Goal: Task Accomplishment & Management: Complete application form

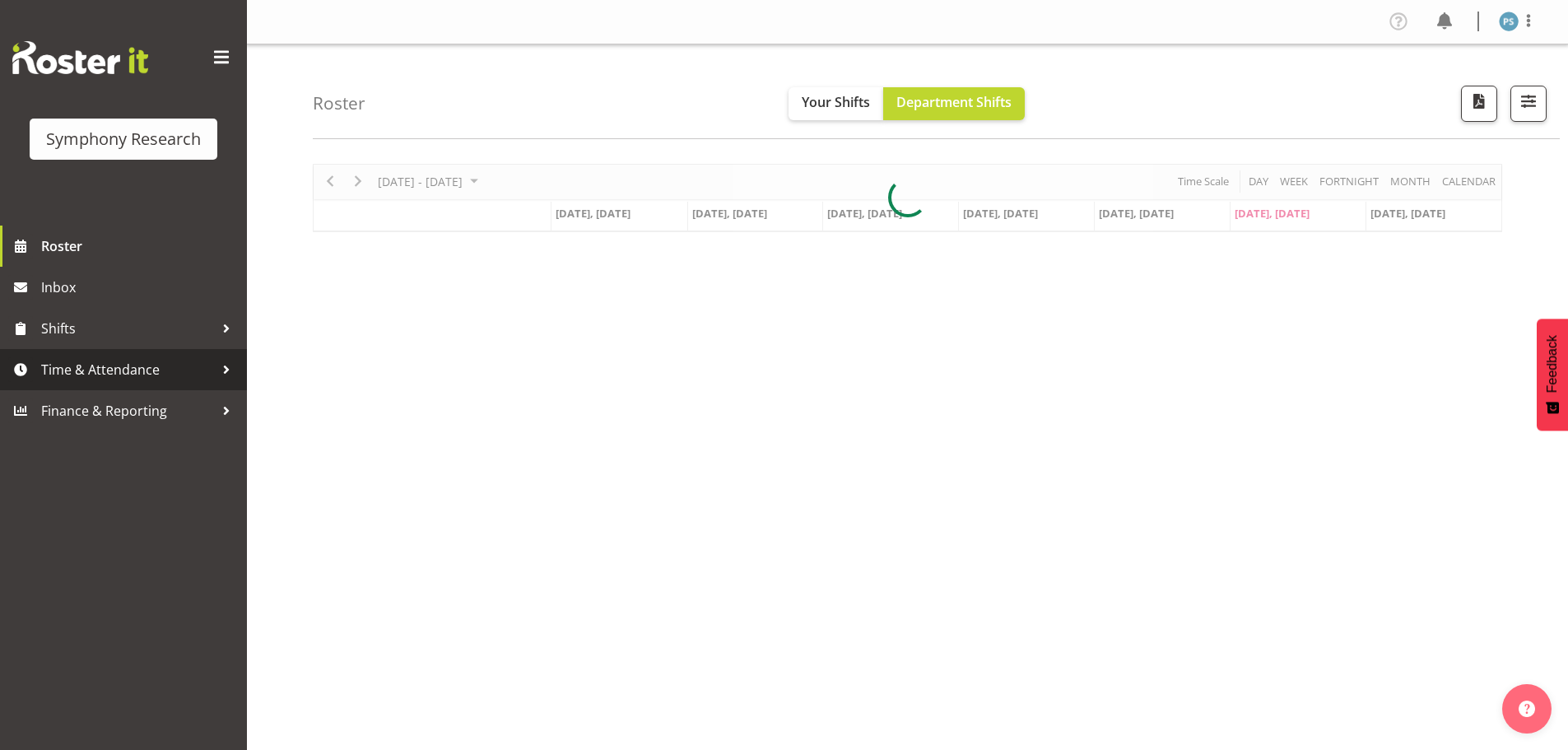
click at [183, 369] on span "Time & Attendance" at bounding box center [127, 369] width 172 height 25
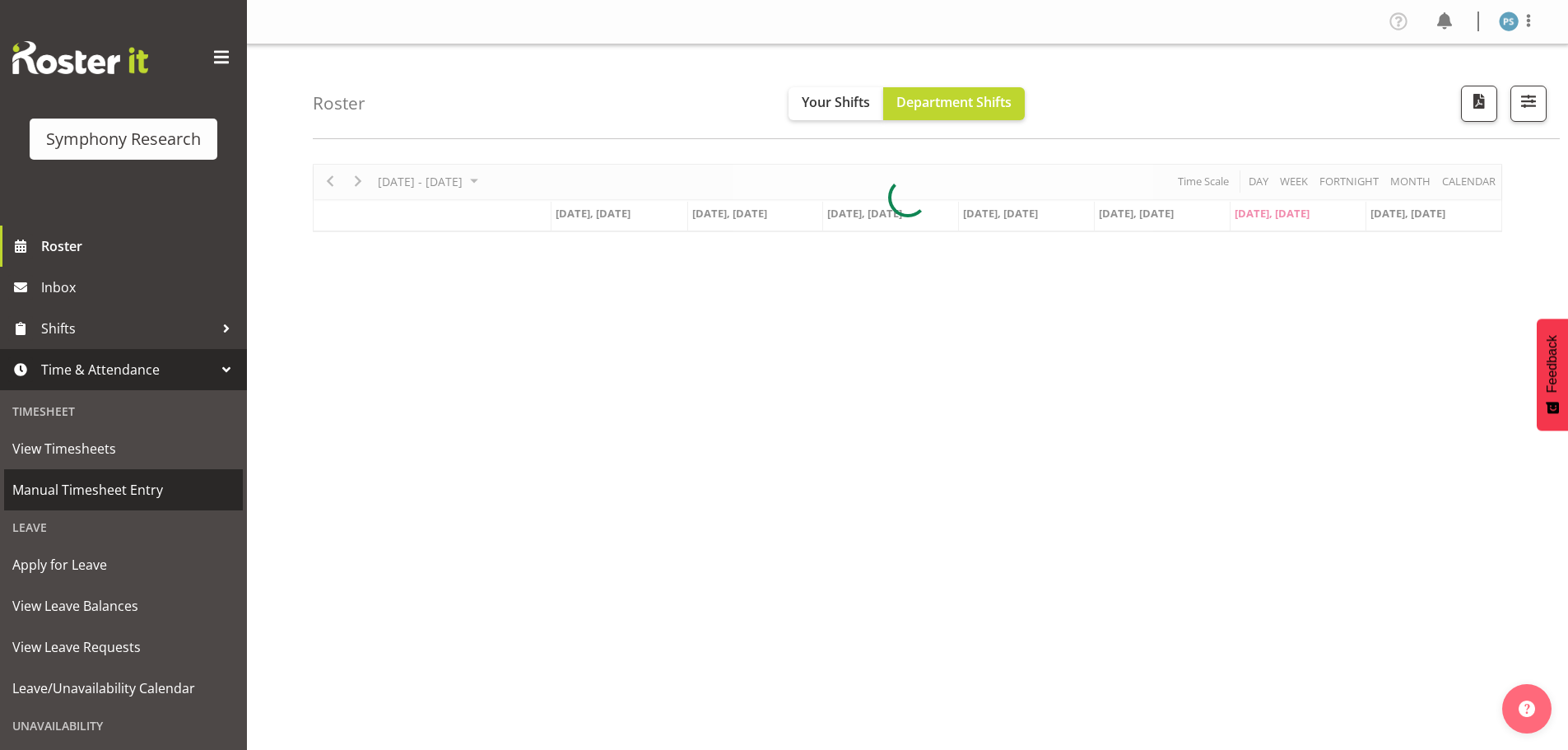
click at [177, 490] on span "Manual Timesheet Entry" at bounding box center [123, 489] width 222 height 25
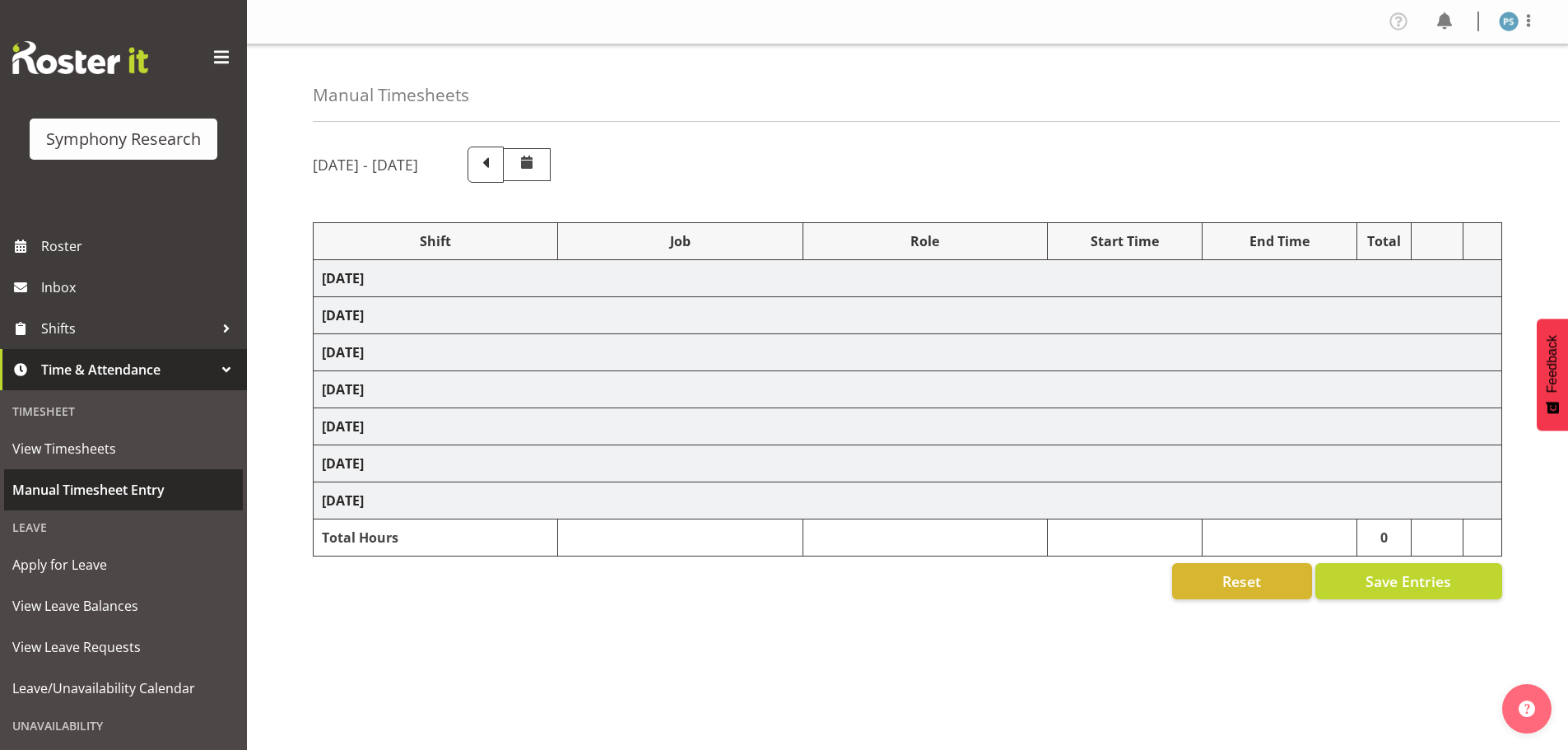
select select "4583"
select select "10499"
select select "4583"
select select "10499"
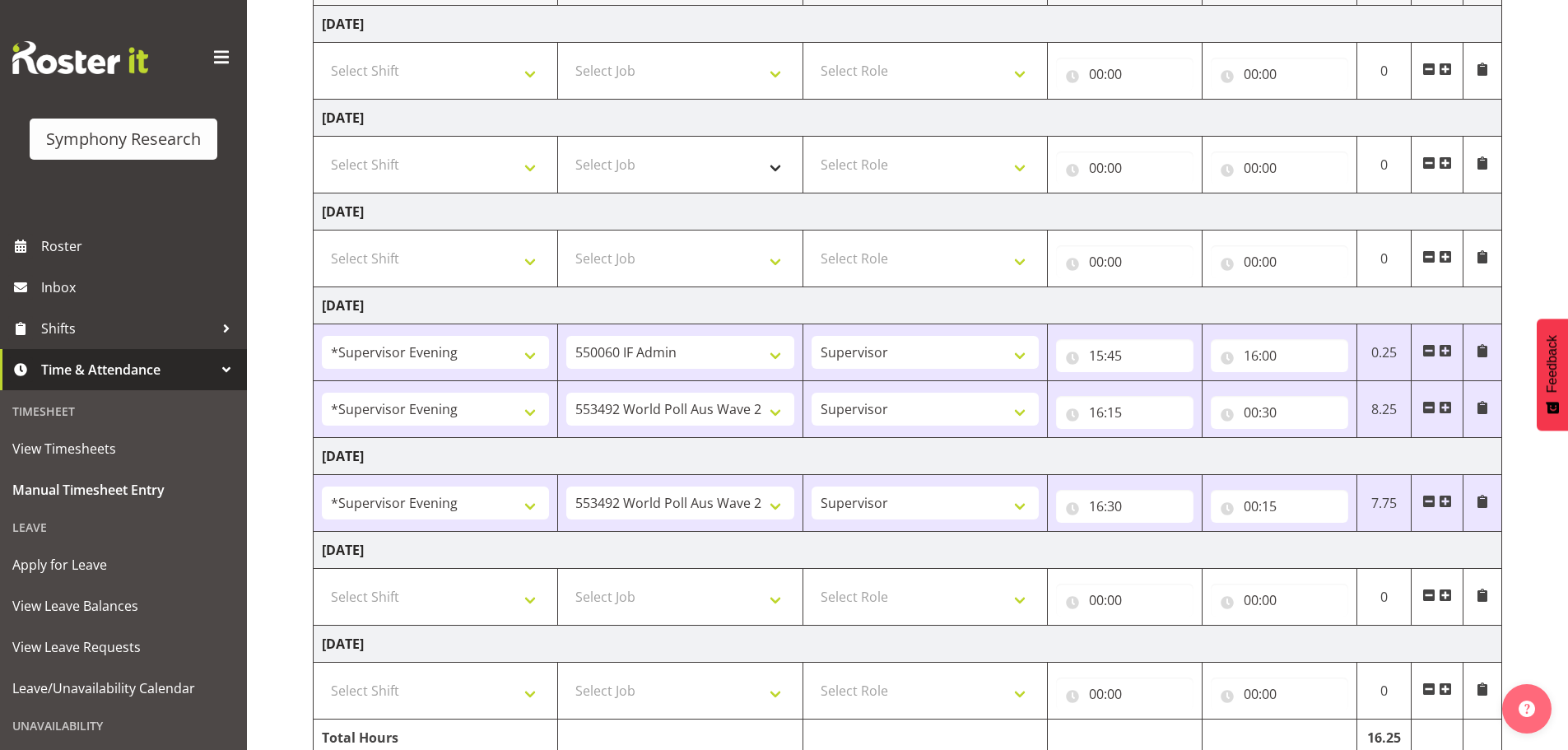
scroll to position [328, 0]
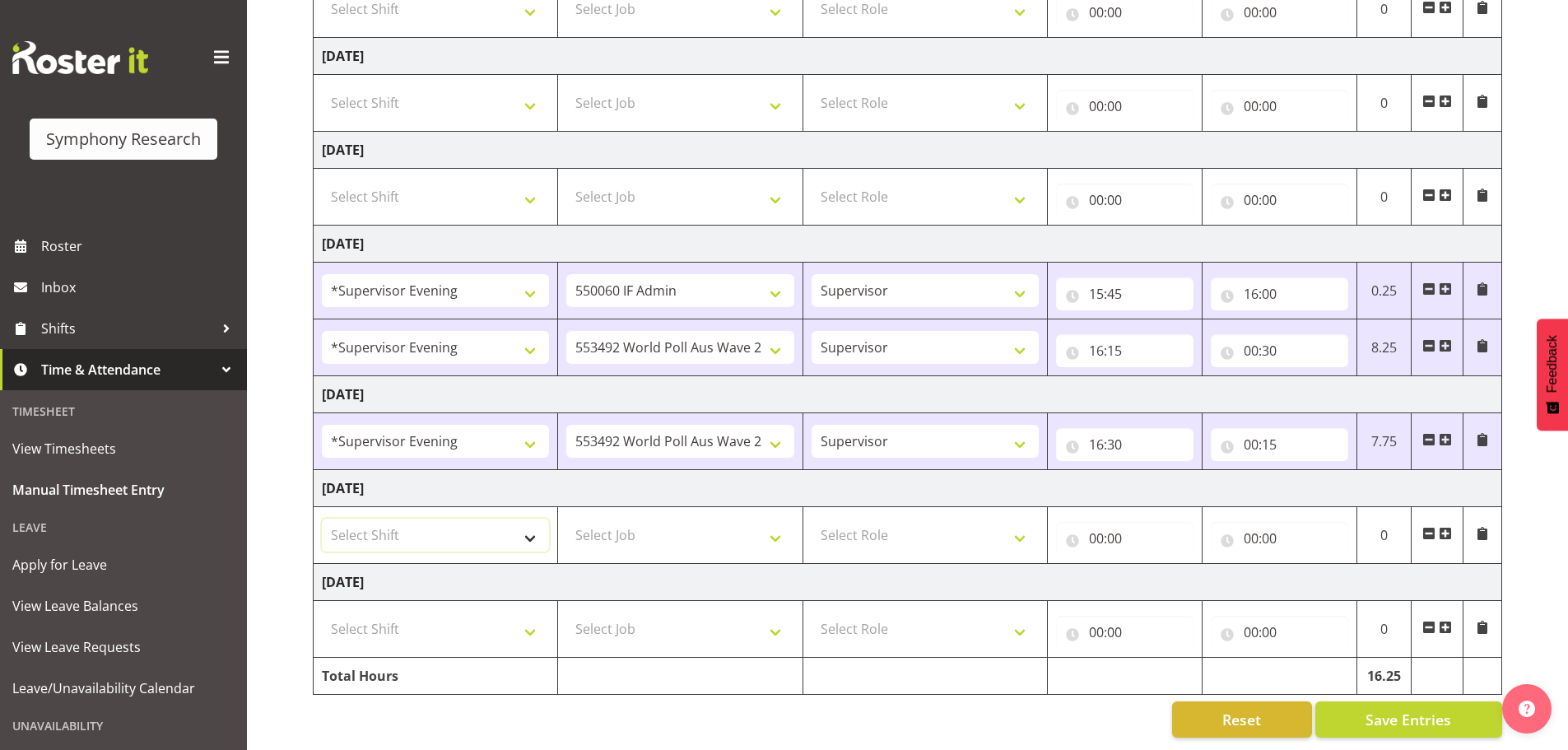
click at [529, 528] on select "Select Shift !!Weekend Residential (Roster IT Shift Label) *Business 9/10am ~ 4…" at bounding box center [436, 534] width 228 height 33
select select "17154"
click at [322, 518] on select "Select Shift !!Weekend Residential (Roster IT Shift Label) *Business 9/10am ~ 4…" at bounding box center [436, 534] width 228 height 33
click at [775, 521] on select "Select Job 550060 IF Admin 553492 World Poll Aus Wave 2 Main 2025 553493 World …" at bounding box center [680, 534] width 228 height 33
select select "10732"
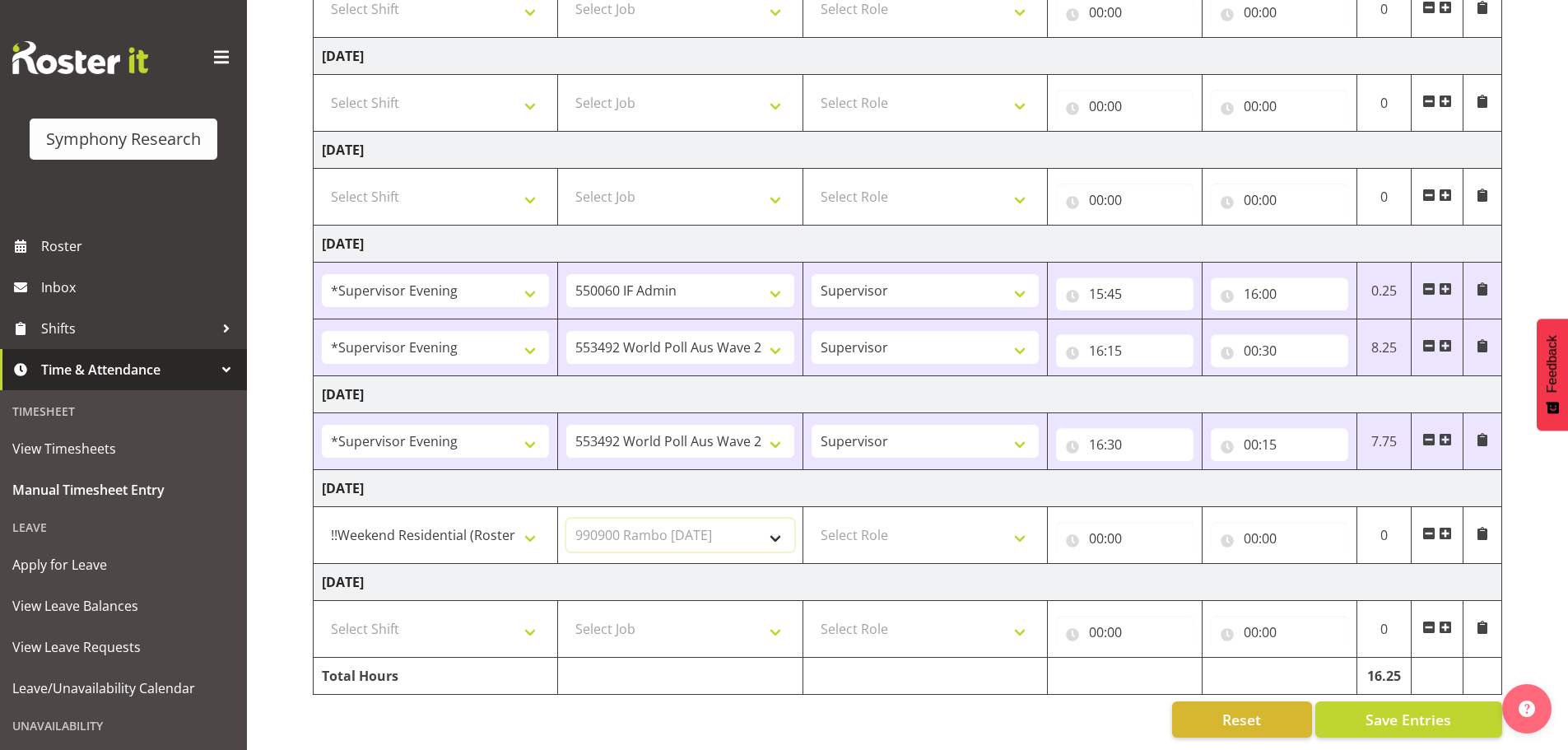
click at [567, 518] on select "Select Job 550060 IF Admin 553492 World Poll Aus Wave 2 Main 2025 553493 World …" at bounding box center [680, 534] width 228 height 33
click at [1026, 532] on select "Select Role Supervisor Briefing Interviewing" at bounding box center [924, 534] width 228 height 33
select select "45"
click at [811, 518] on select "Select Role Supervisor Briefing Interviewing" at bounding box center [924, 534] width 228 height 33
click at [1099, 528] on input "00:00" at bounding box center [1125, 537] width 137 height 33
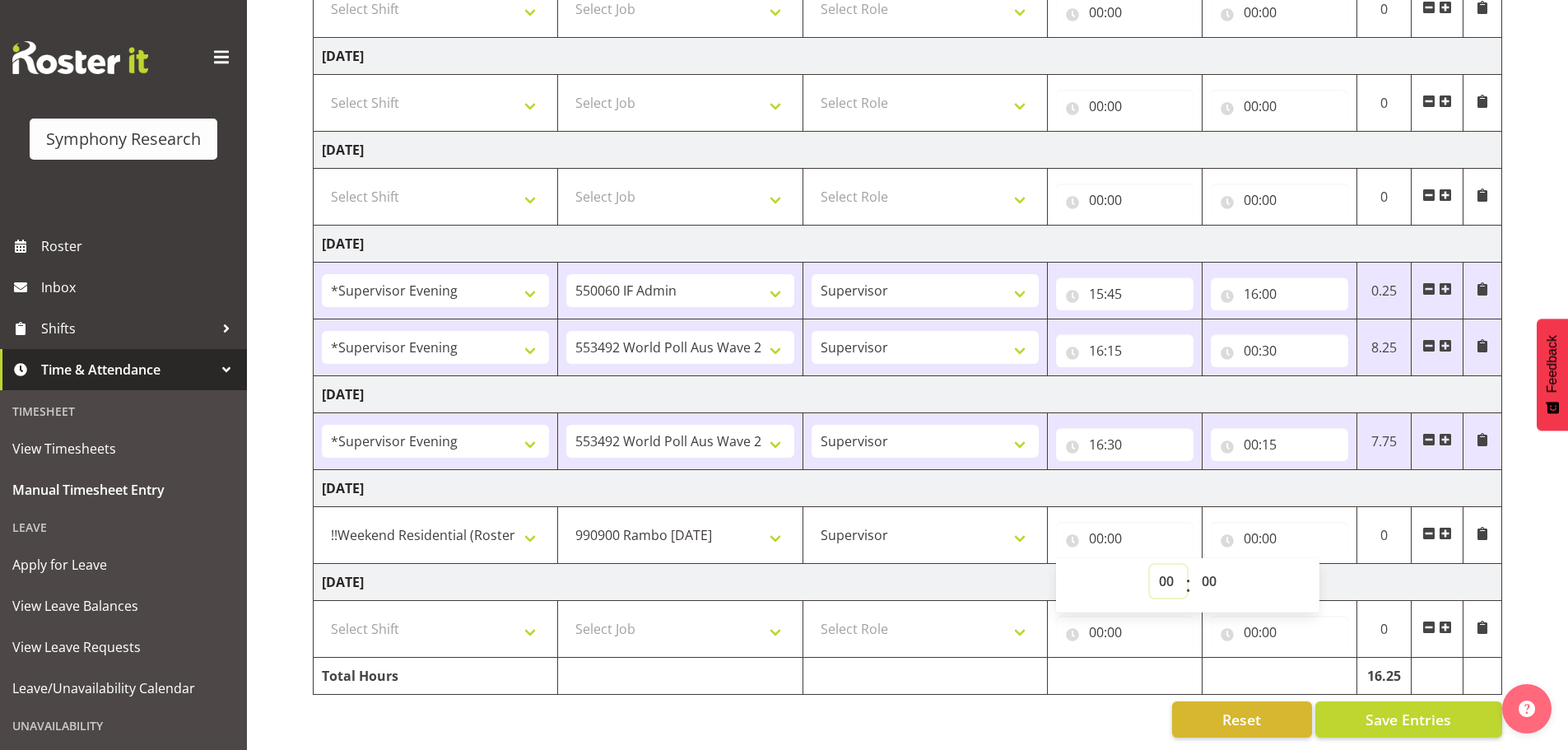
click at [1170, 577] on select "00 01 02 03 04 05 06 07 08 09 10 11 12 13 14 15 16 17 18 19 20 21 22 23" at bounding box center [1169, 580] width 37 height 33
select select "12"
click at [1150, 565] on select "00 01 02 03 04 05 06 07 08 09 10 11 12 13 14 15 16 17 18 19 20 21 22 23" at bounding box center [1169, 580] width 37 height 33
type input "12:00"
click at [1256, 527] on input "00:00" at bounding box center [1279, 537] width 137 height 33
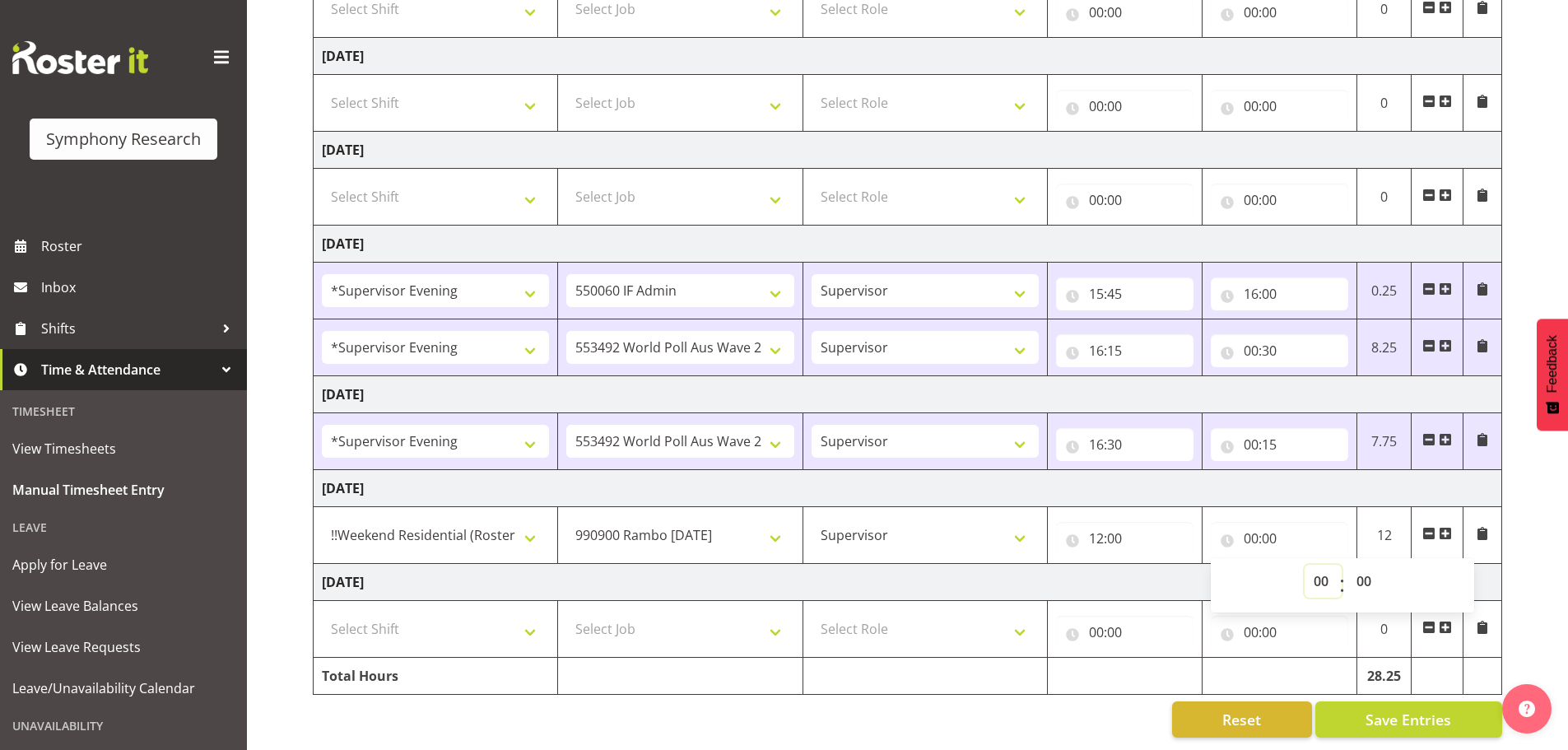
click at [1311, 565] on select "00 01 02 03 04 05 06 07 08 09 10 11 12 13 14 15 16 17 18 19 20 21 22 23" at bounding box center [1324, 580] width 37 height 33
select select "12"
click at [1305, 565] on select "00 01 02 03 04 05 06 07 08 09 10 11 12 13 14 15 16 17 18 19 20 21 22 23" at bounding box center [1324, 580] width 37 height 33
type input "12:00"
click at [1355, 565] on select "00 01 02 03 04 05 06 07 08 09 10 11 12 13 14 15 16 17 18 19 20 21 22 23 24 25 2…" at bounding box center [1366, 580] width 37 height 33
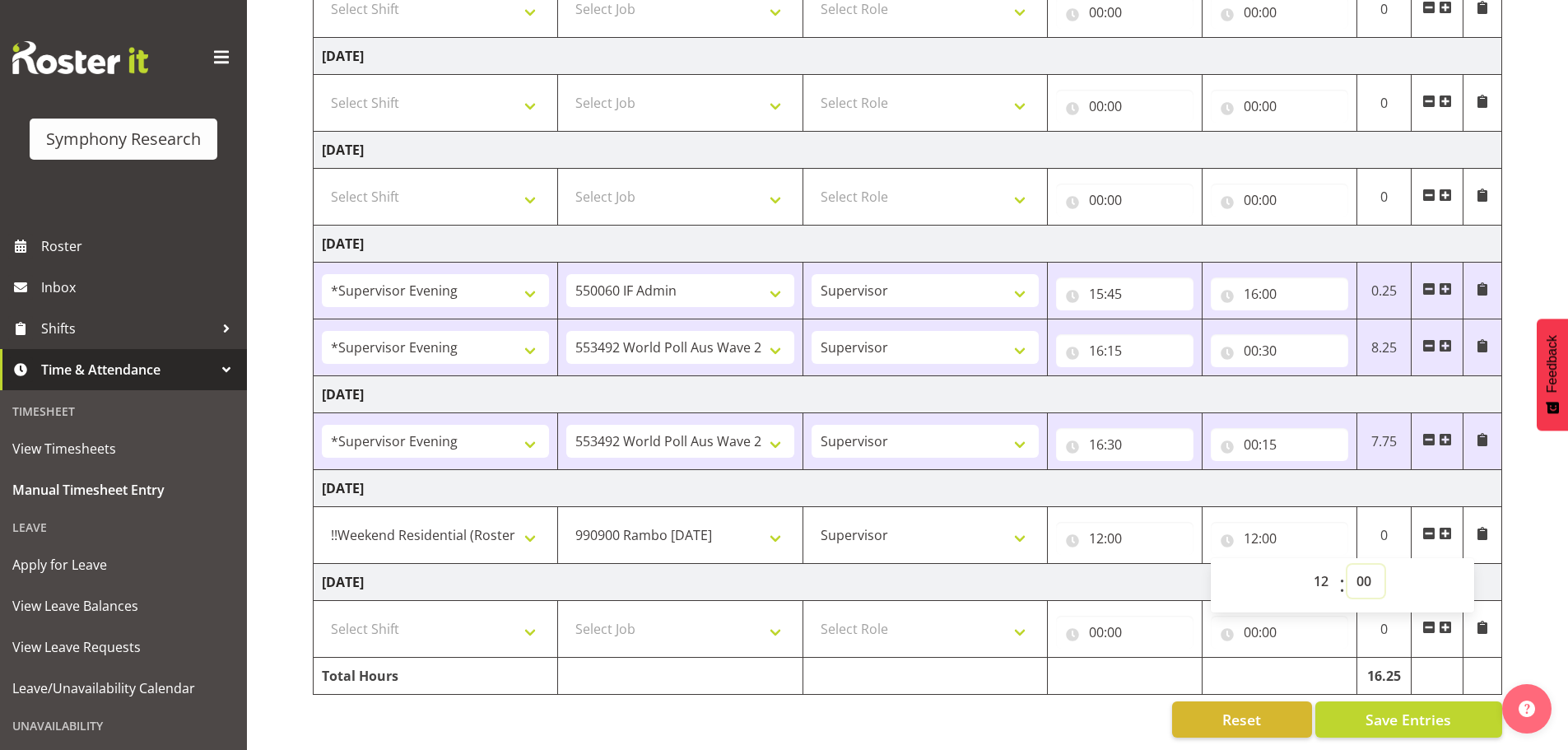
select select "45"
click at [1347, 565] on select "00 01 02 03 04 05 06 07 08 09 10 11 12 13 14 15 16 17 18 19 20 21 22 23 24 25 2…" at bounding box center [1366, 580] width 37 height 33
type input "12:45"
click at [1448, 527] on span at bounding box center [1445, 533] width 13 height 13
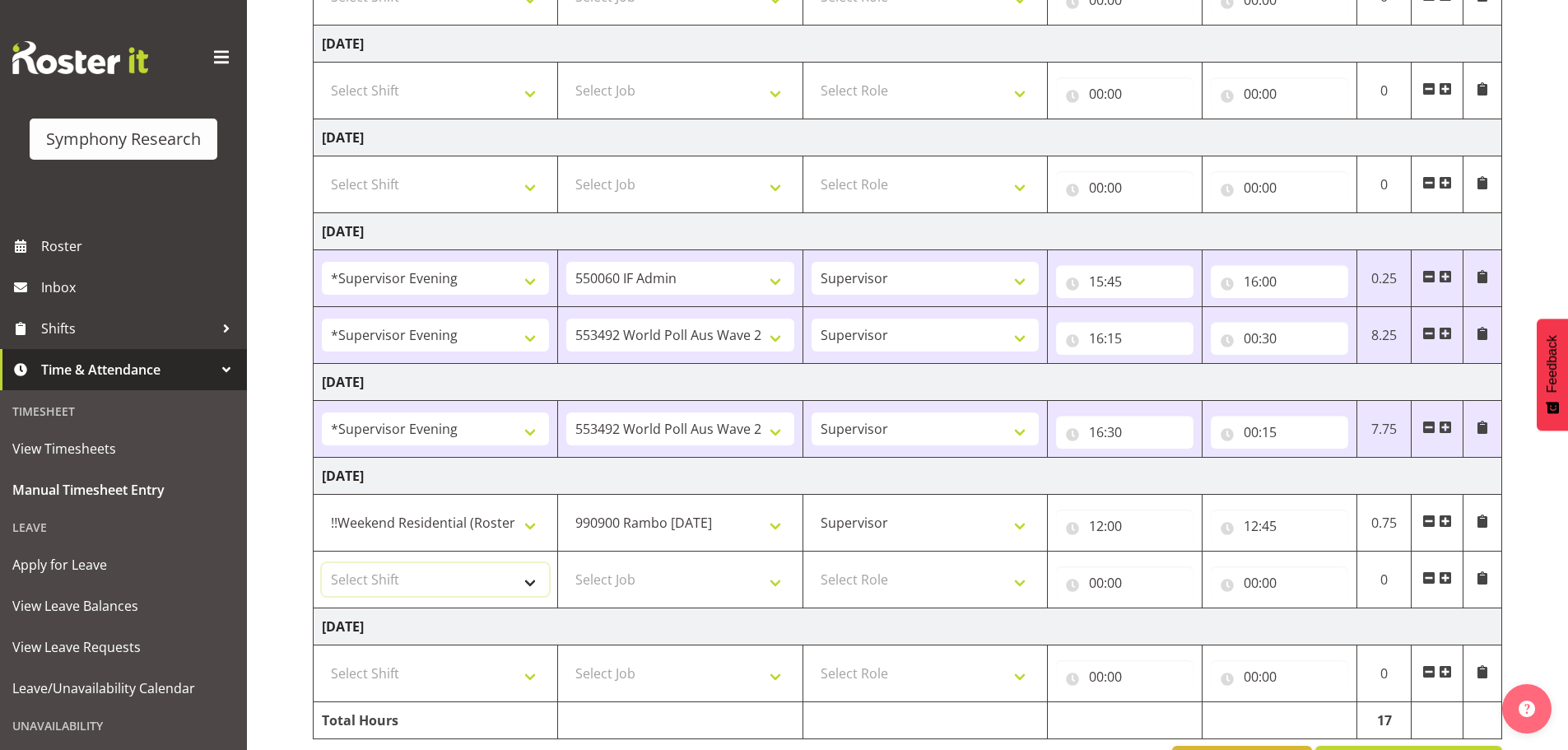
click at [538, 580] on select "Select Shift !!Weekend Residential (Roster IT Shift Label) *Business 9/10am ~ 4…" at bounding box center [436, 579] width 228 height 33
select select "17154"
click at [322, 563] on select "Select Shift !!Weekend Residential (Roster IT Shift Label) *Business 9/10am ~ 4…" at bounding box center [436, 579] width 228 height 33
click at [776, 585] on select "Select Job 550060 IF Admin 553492 World Poll Aus Wave 2 Main 2025 553493 World …" at bounding box center [680, 579] width 228 height 33
select select "10499"
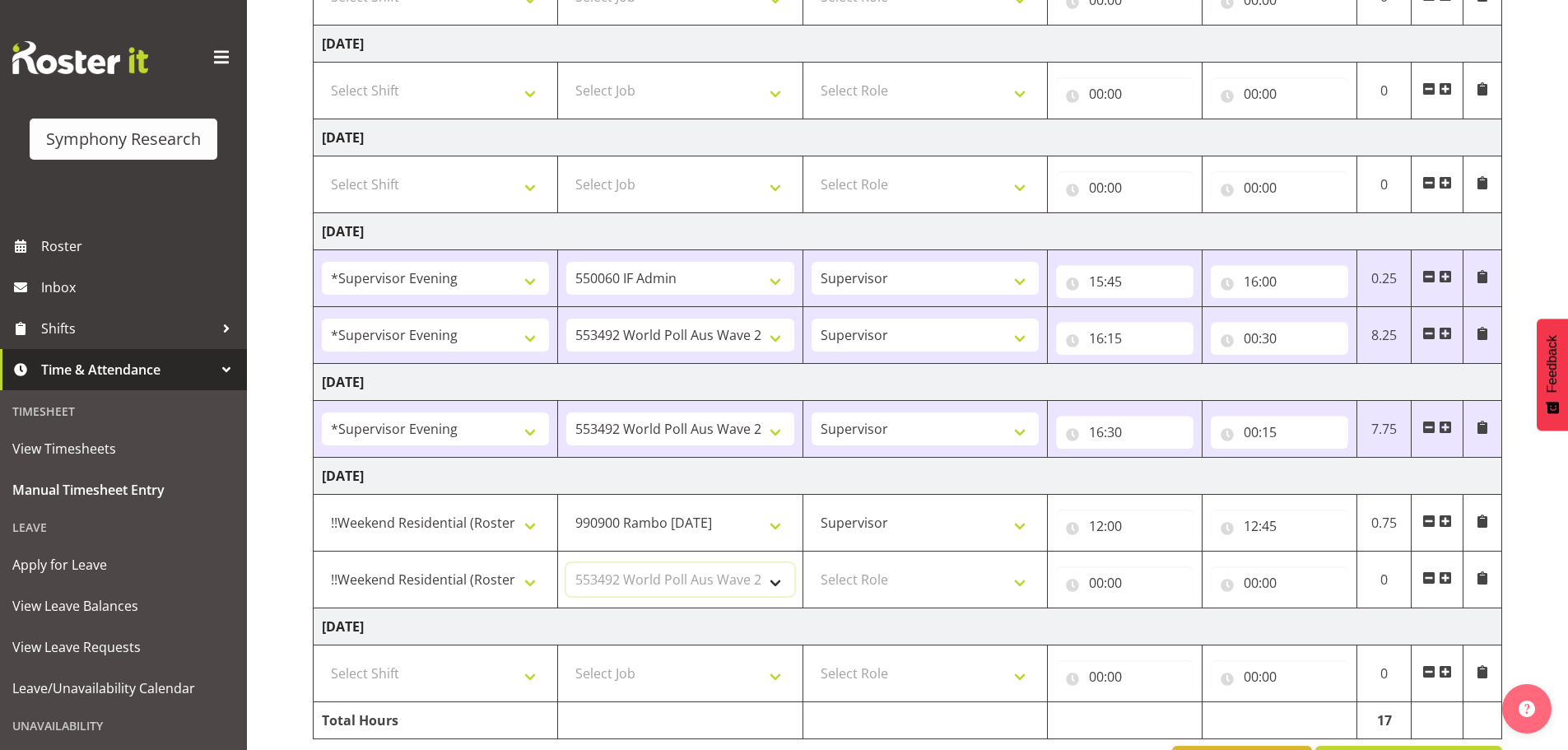
click at [567, 563] on select "Select Job 550060 IF Admin 553492 World Poll Aus Wave 2 Main 2025 553493 World …" at bounding box center [680, 579] width 228 height 33
click at [531, 586] on select "!!Weekend Residential (Roster IT Shift Label) *Business 9/10am ~ 4:30pm *Busine…" at bounding box center [436, 579] width 228 height 33
select select "19170"
click at [322, 563] on select "!!Weekend Residential (Roster IT Shift Label) *Business 9/10am ~ 4:30pm *Busine…" at bounding box center [436, 579] width 228 height 33
click at [532, 531] on select "!!Weekend Residential (Roster IT Shift Label) *Business 9/10am ~ 4:30pm *Busine…" at bounding box center [436, 522] width 228 height 33
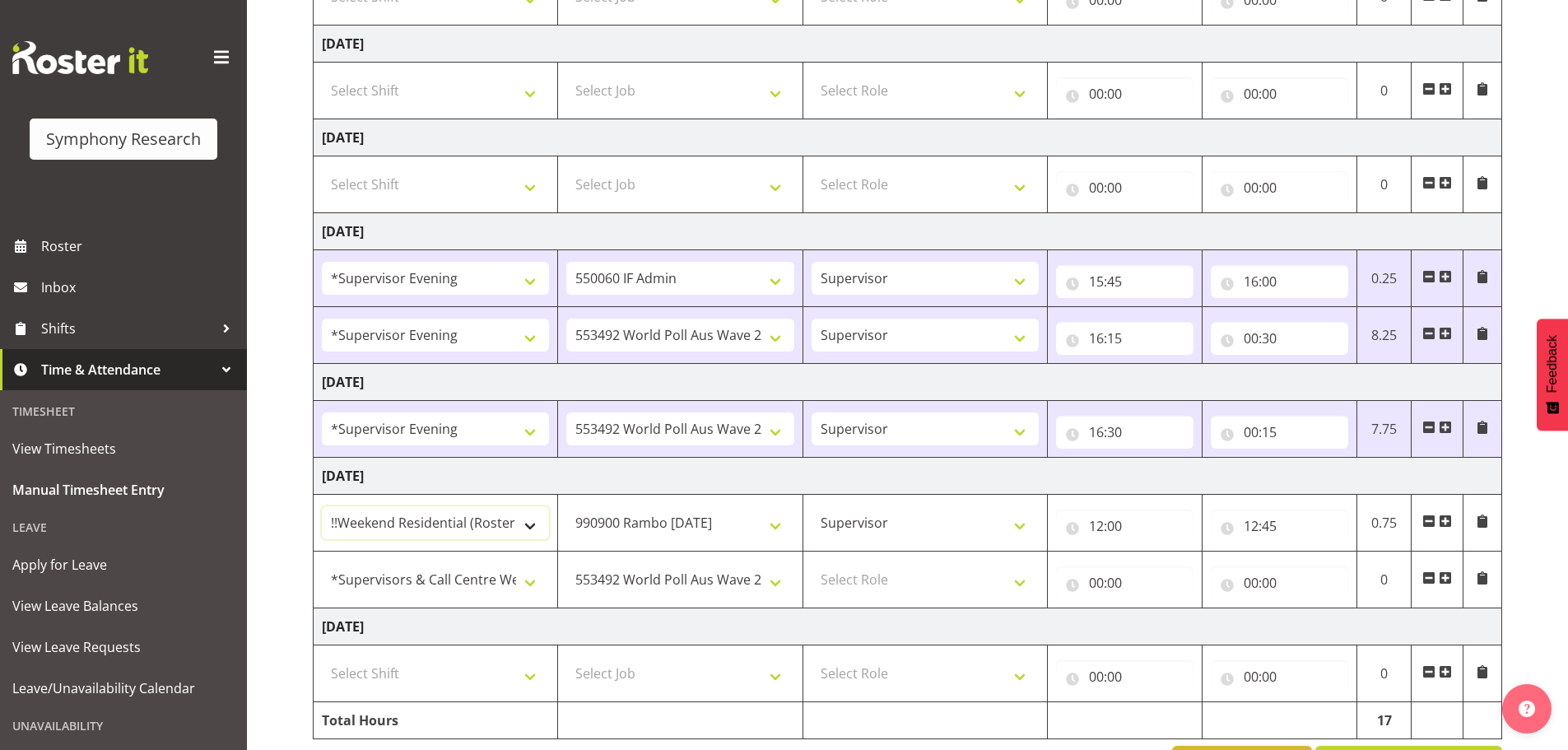
select select "43777"
click at [322, 507] on select "!!Weekend Residential (Roster IT Shift Label) *Business 9/10am ~ 4:30pm *Busine…" at bounding box center [436, 522] width 228 height 33
click at [1011, 584] on select "Select Role Supervisor Briefing Interviewing" at bounding box center [924, 579] width 228 height 33
select select "45"
click at [811, 563] on select "Select Role Supervisor Briefing Interviewing" at bounding box center [924, 579] width 228 height 33
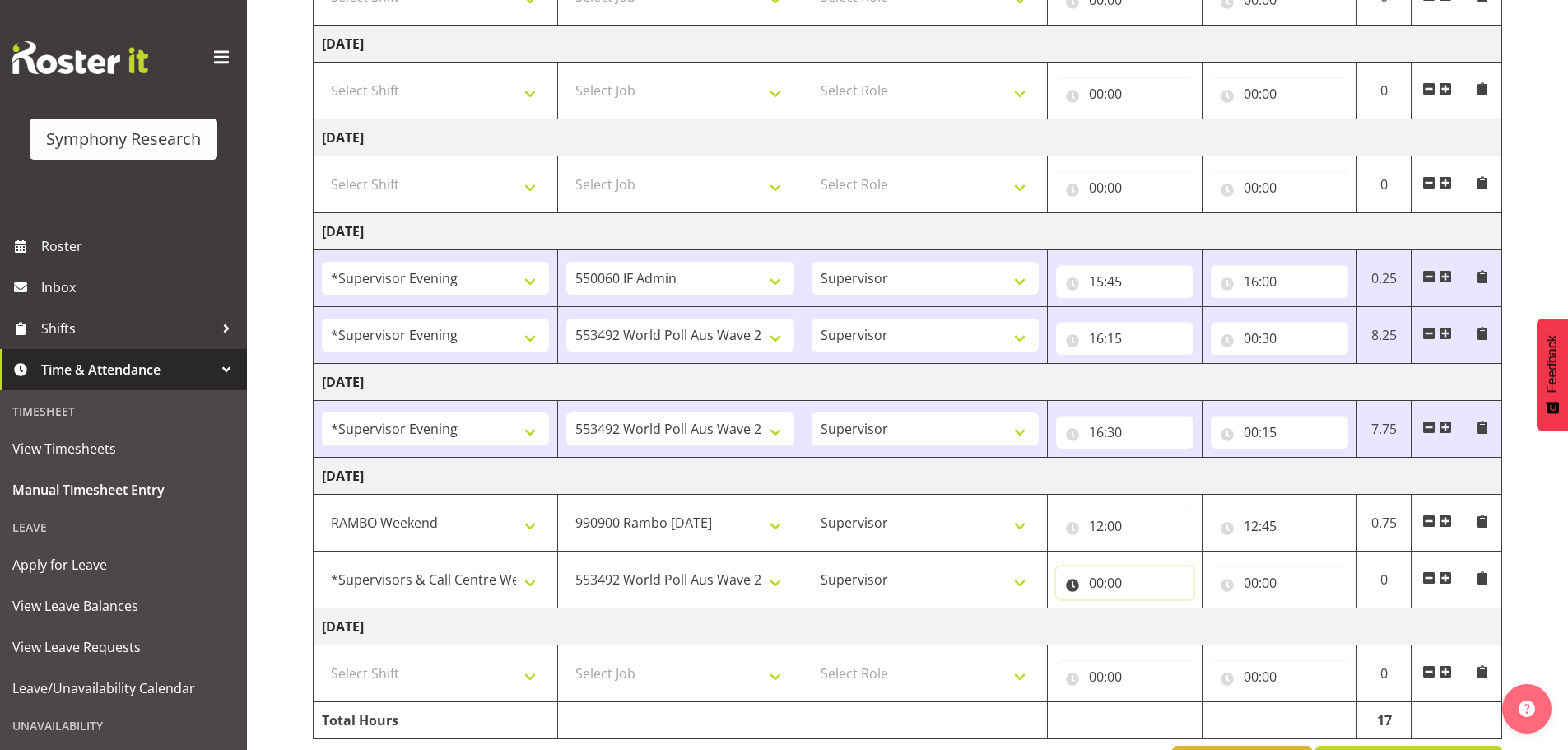
click at [1094, 586] on input "00:00" at bounding box center [1125, 582] width 137 height 33
click at [1172, 627] on select "00 01 02 03 04 05 06 07 08 09 10 11 12 13 14 15 16 17 18 19 20 21 22 23" at bounding box center [1169, 625] width 37 height 33
select select "12"
click at [1150, 609] on select "00 01 02 03 04 05 06 07 08 09 10 11 12 13 14 15 16 17 18 19 20 21 22 23" at bounding box center [1169, 625] width 37 height 33
type input "12:00"
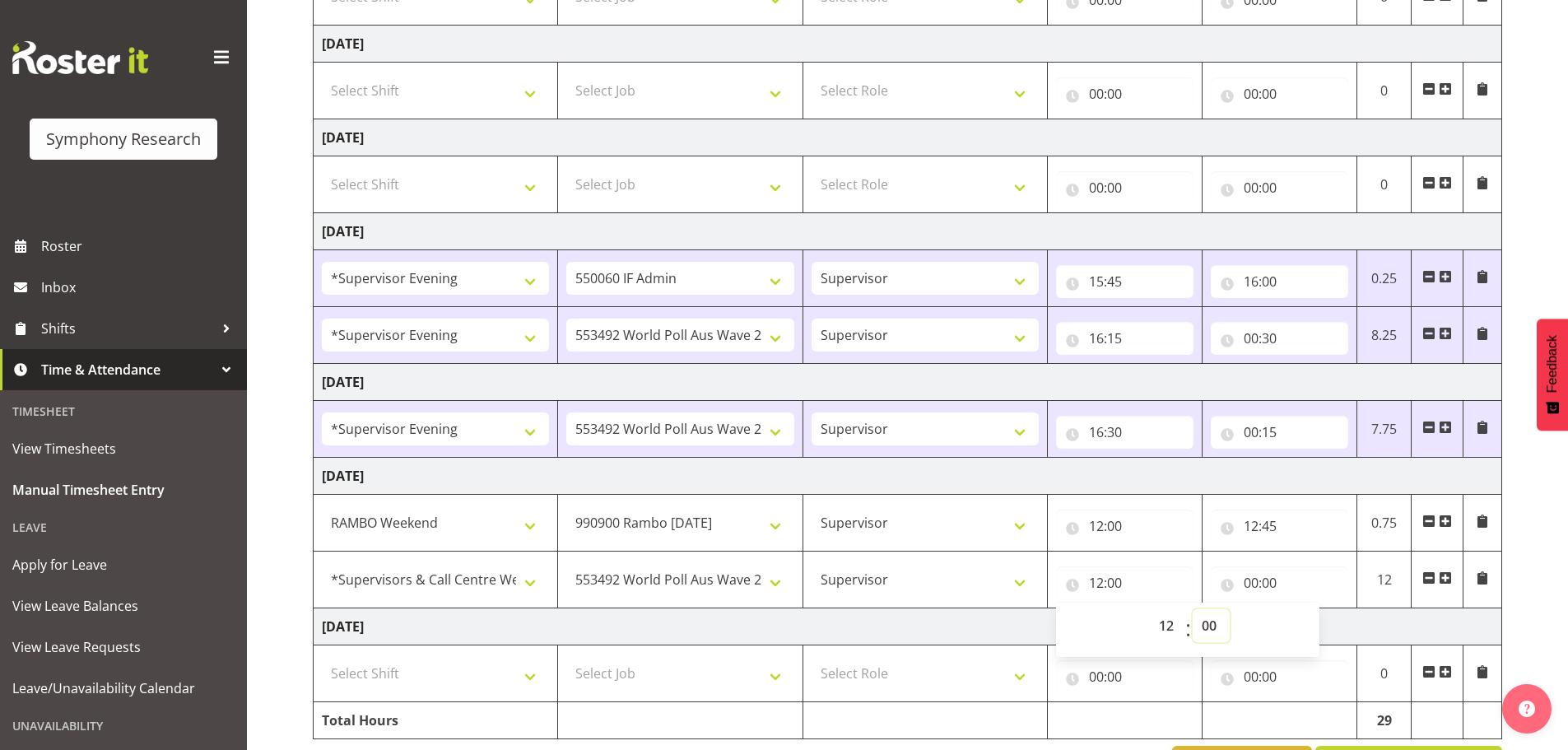
click at [1216, 623] on select "00 01 02 03 04 05 06 07 08 09 10 11 12 13 14 15 16 17 18 19 20 21 22 23 24 25 2…" at bounding box center [1211, 625] width 37 height 33
select select "45"
click at [1193, 609] on select "00 01 02 03 04 05 06 07 08 09 10 11 12 13 14 15 16 17 18 19 20 21 22 23 24 25 2…" at bounding box center [1211, 625] width 37 height 33
type input "12:45"
click at [1256, 581] on input "00:00" at bounding box center [1279, 582] width 137 height 33
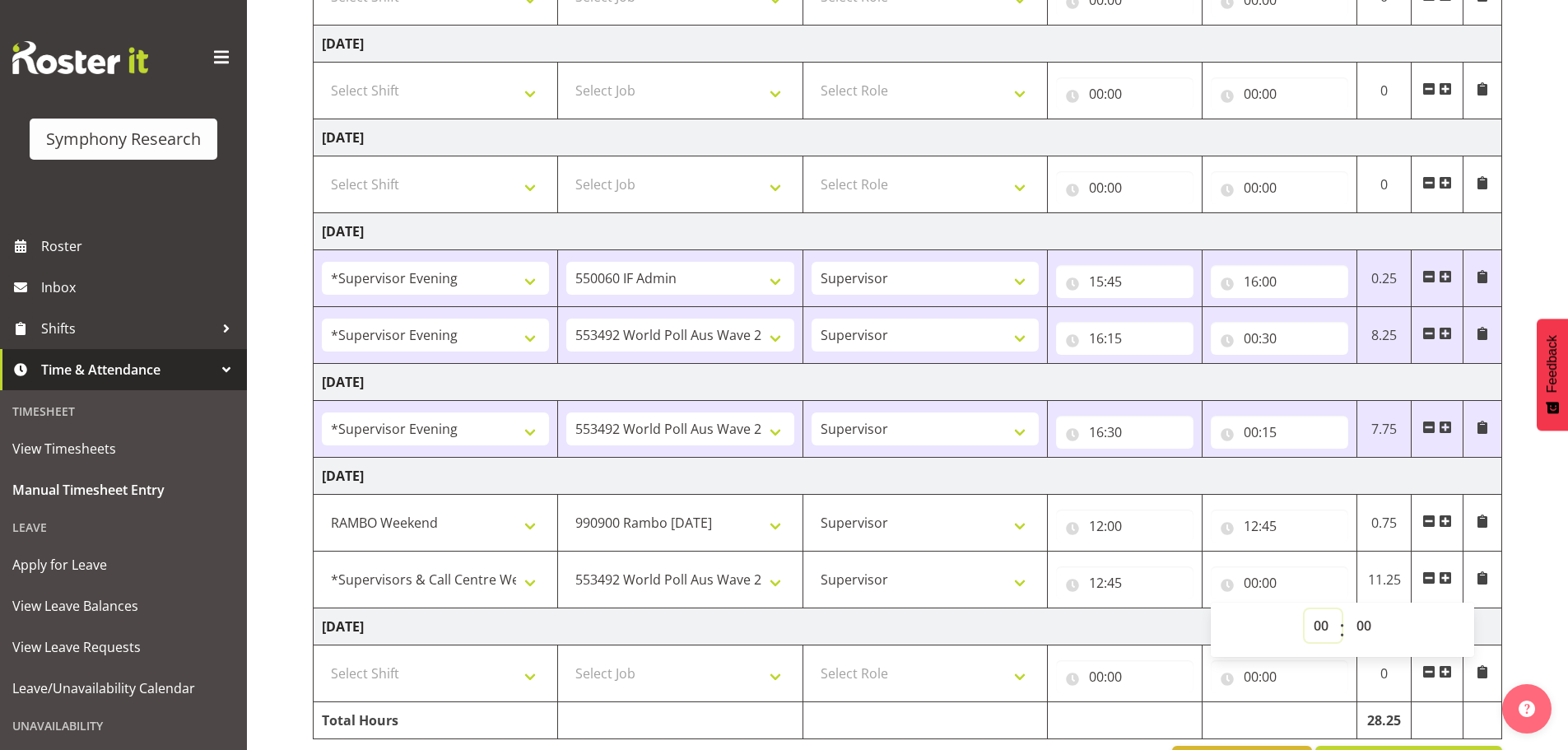
click at [1321, 623] on select "00 01 02 03 04 05 06 07 08 09 10 11 12 13 14 15 16 17 18 19 20 21 22 23" at bounding box center [1324, 625] width 37 height 33
select select "8"
click at [1305, 609] on select "00 01 02 03 04 05 06 07 08 09 10 11 12 13 14 15 16 17 18 19 20 21 22 23" at bounding box center [1324, 625] width 37 height 33
type input "08:00"
click at [1099, 582] on input "12:45" at bounding box center [1125, 582] width 137 height 33
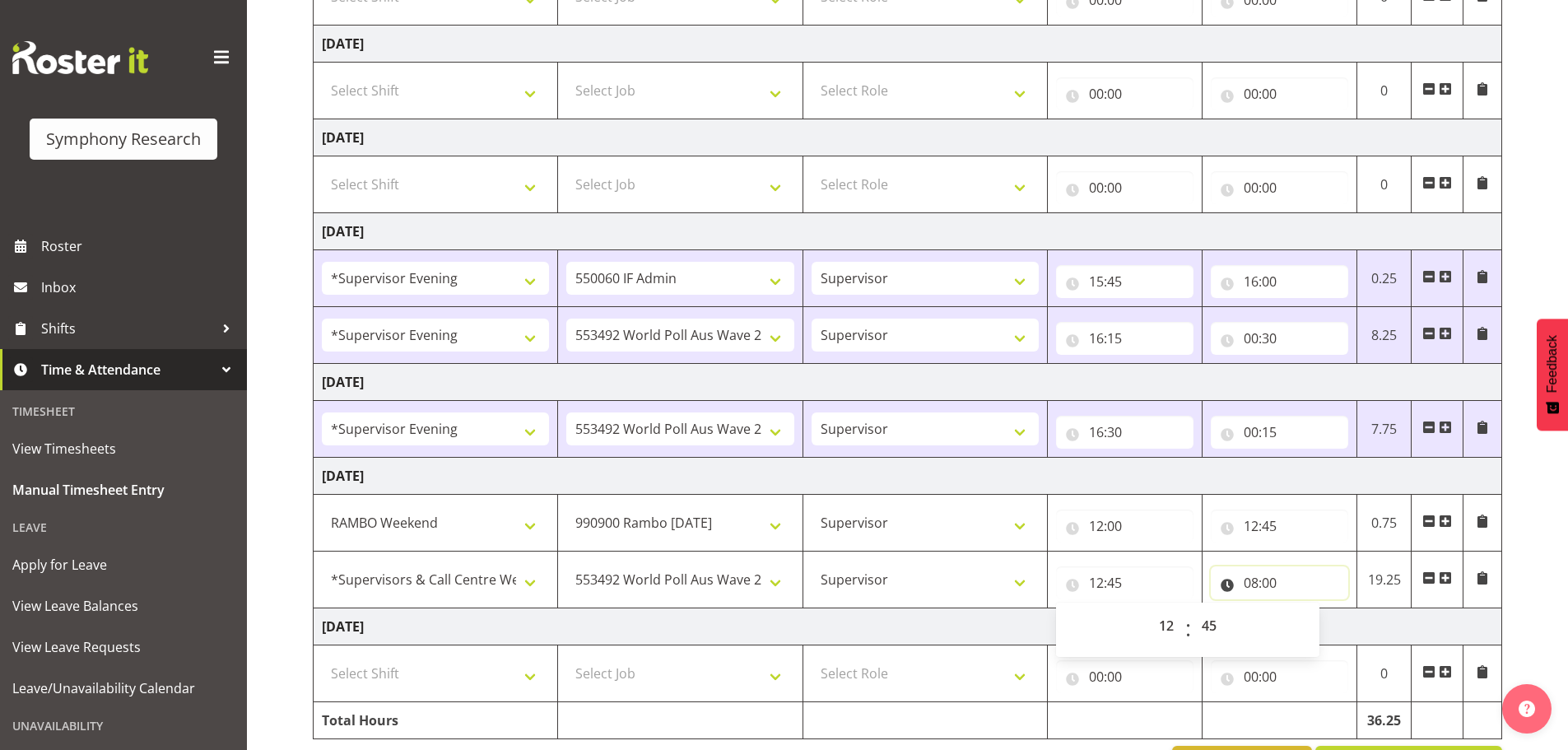
click at [1246, 581] on input "08:00" at bounding box center [1279, 582] width 137 height 33
click at [1326, 624] on select "00 01 02 03 04 05 06 07 08 09 10 11 12 13 14 15 16 17 18 19 20 21 22 23" at bounding box center [1324, 625] width 37 height 33
select select "20"
click at [1305, 609] on select "00 01 02 03 04 05 06 07 08 09 10 11 12 13 14 15 16 17 18 19 20 21 22 23" at bounding box center [1324, 625] width 37 height 33
type input "20:00"
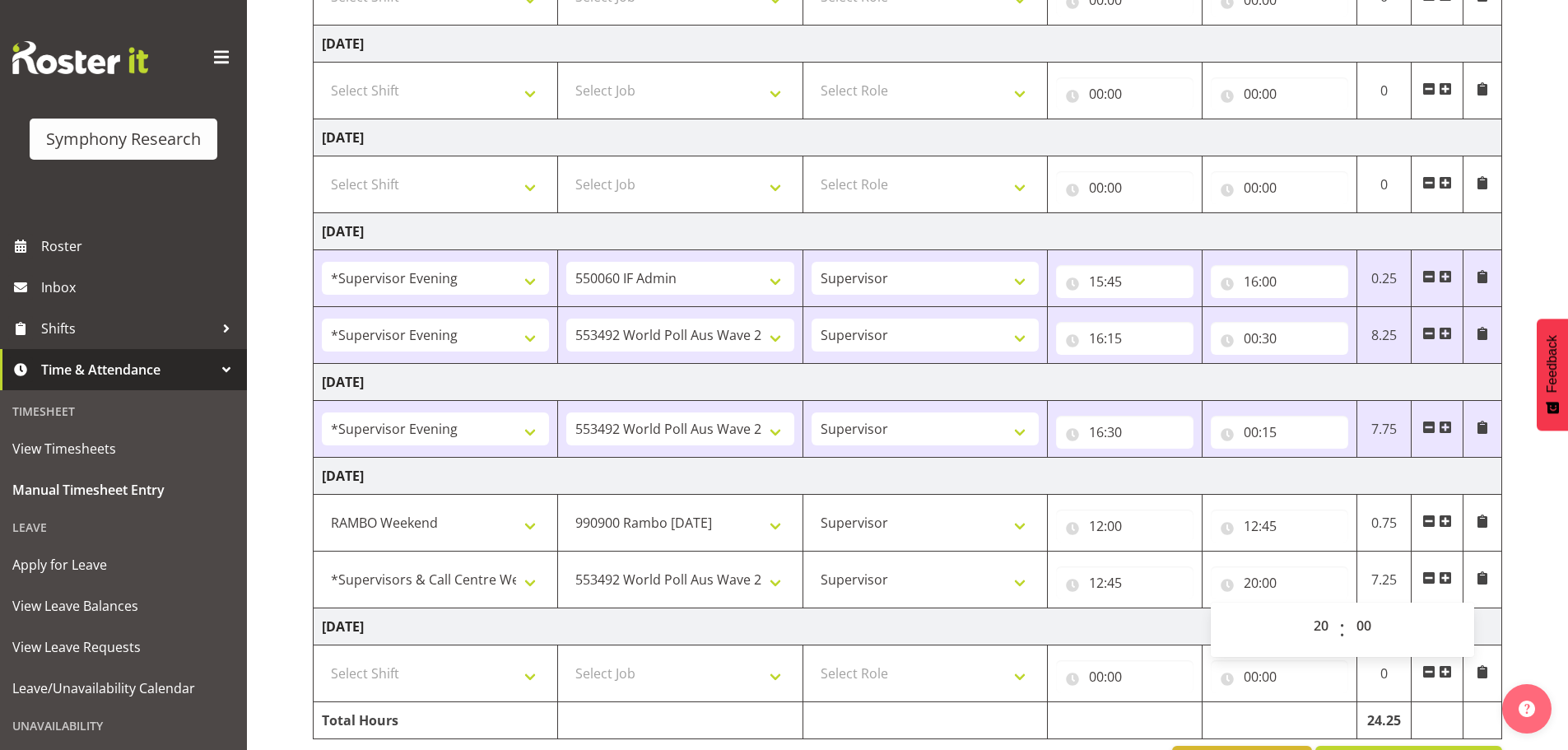
click at [1166, 640] on td "[DATE]" at bounding box center [908, 627] width 1189 height 37
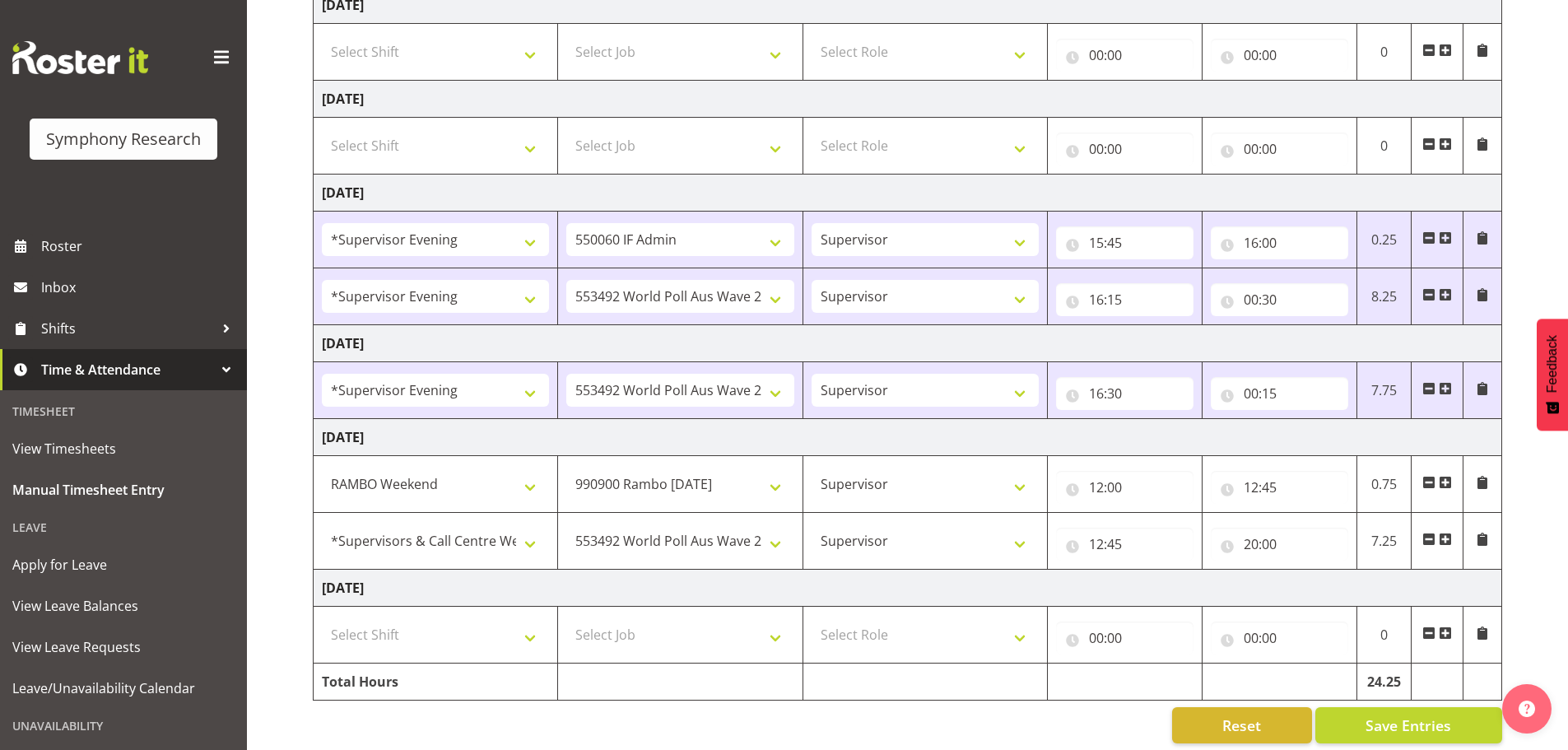
scroll to position [385, 0]
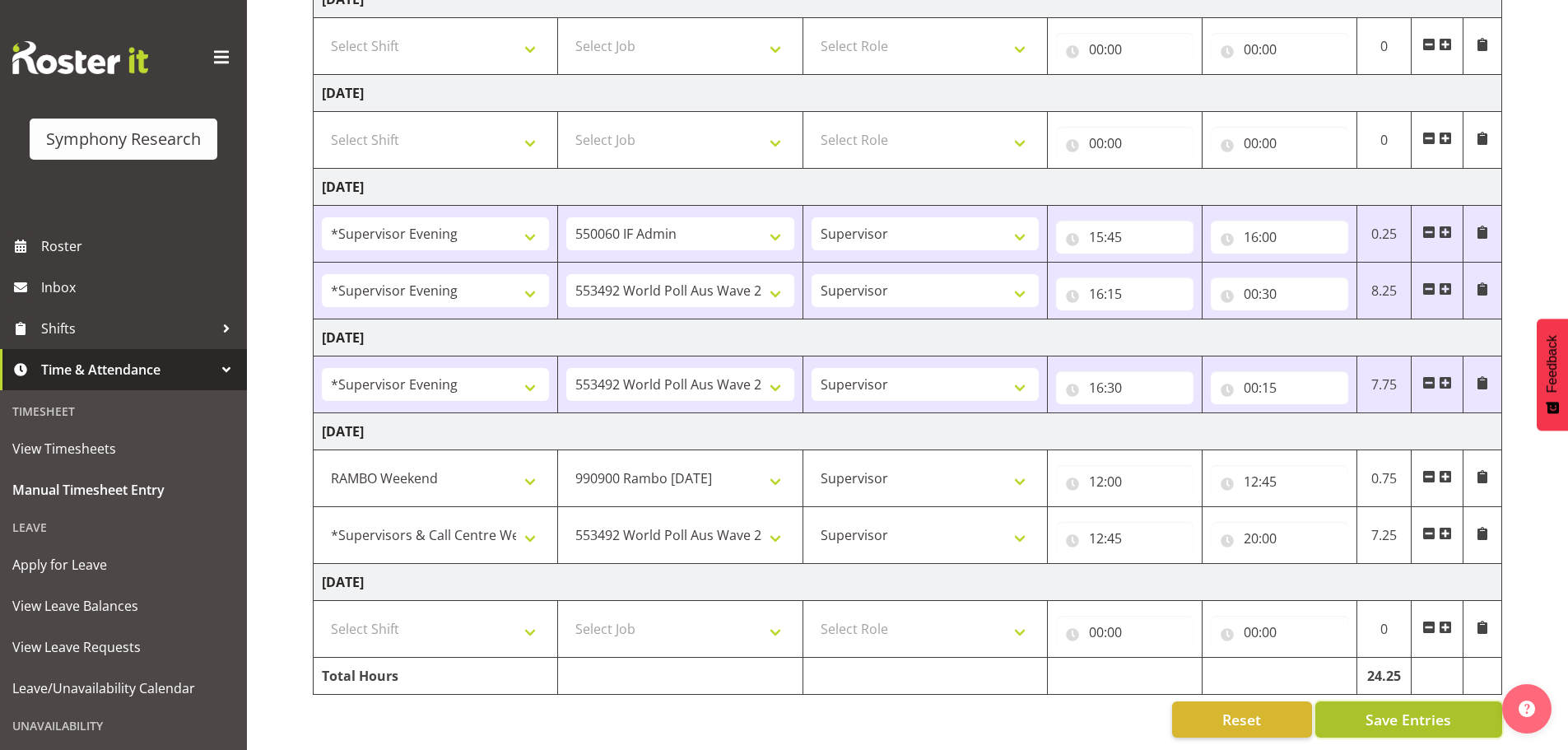
click at [1394, 709] on span "Save Entries" at bounding box center [1408, 719] width 86 height 22
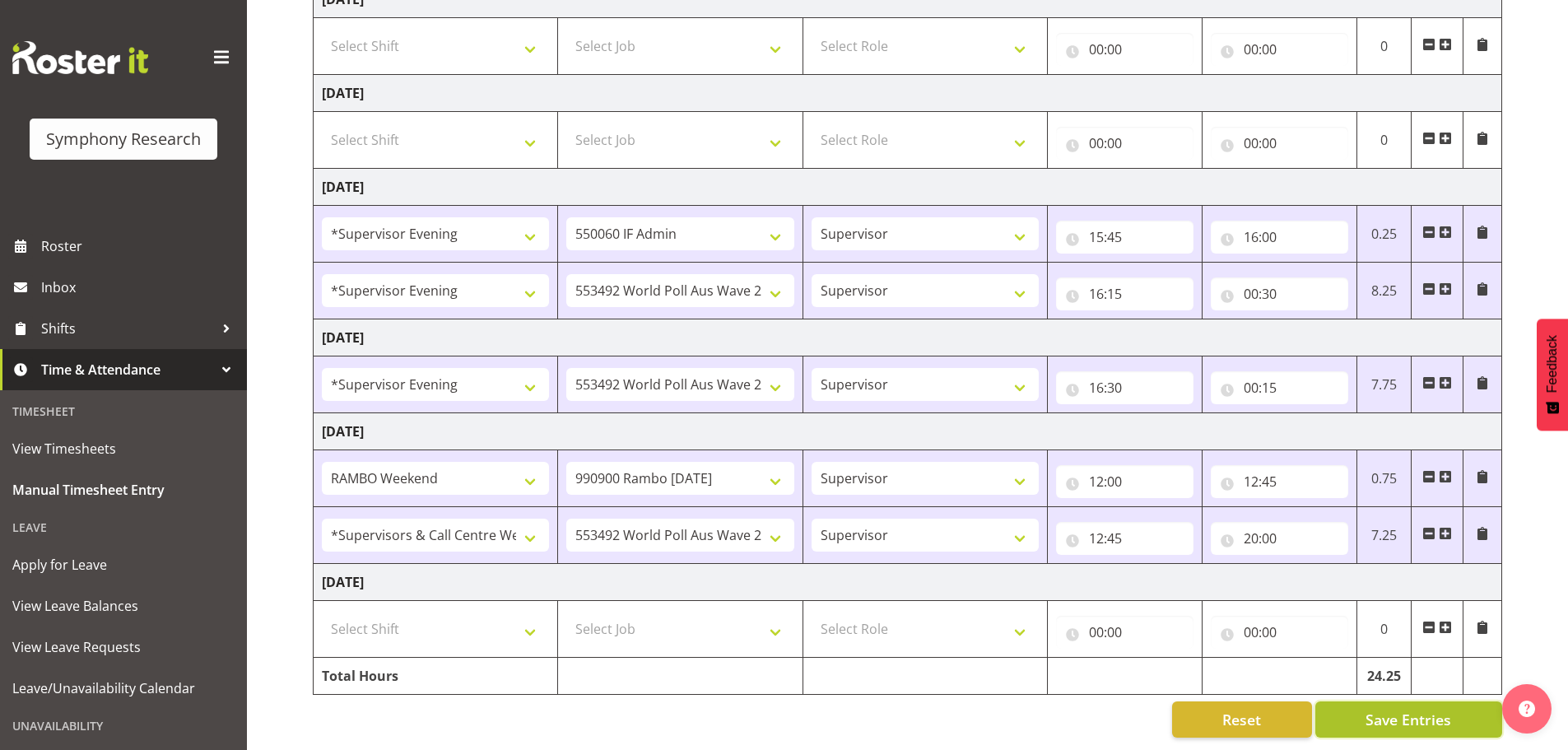
click at [1384, 709] on span "Save Entries" at bounding box center [1408, 719] width 86 height 22
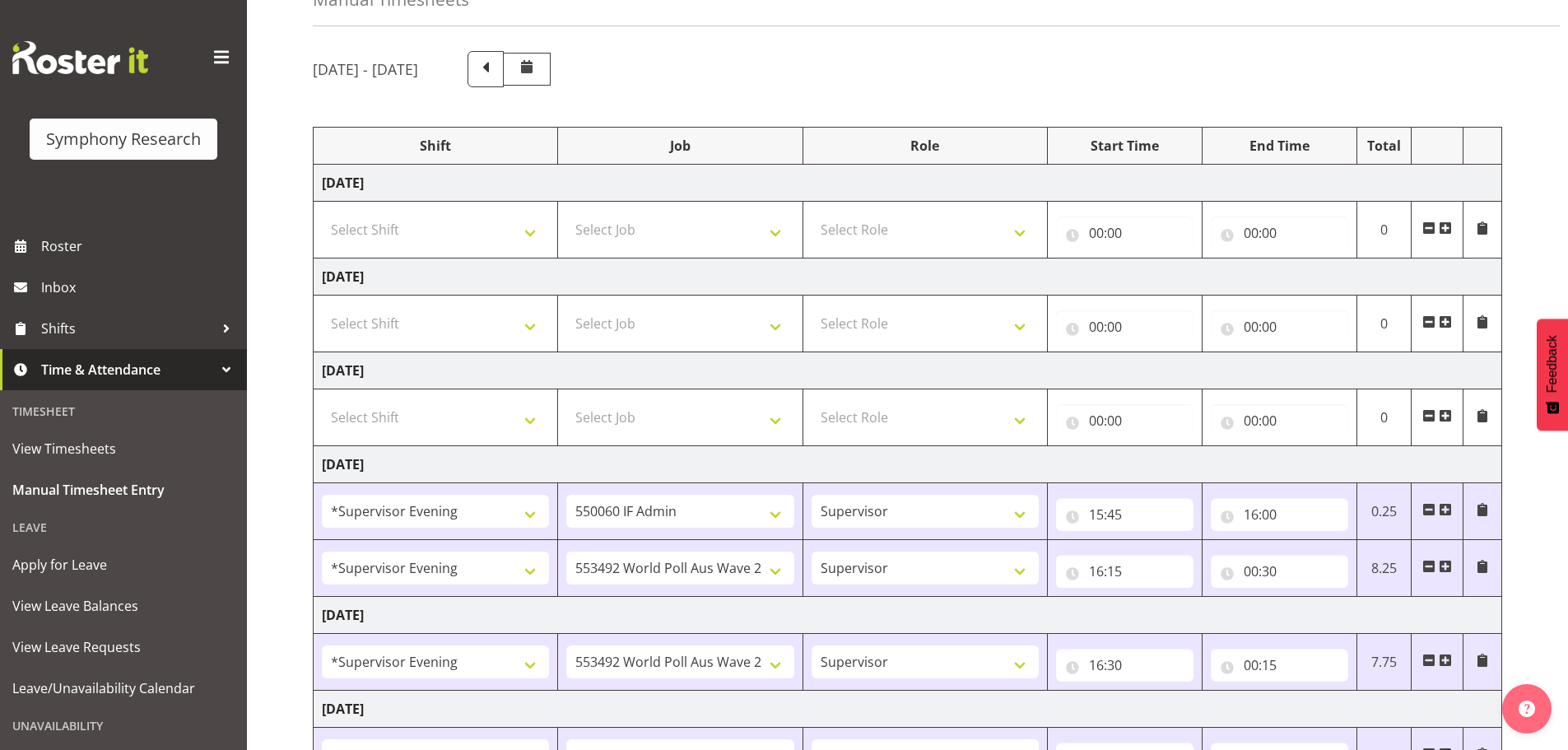
scroll to position [0, 0]
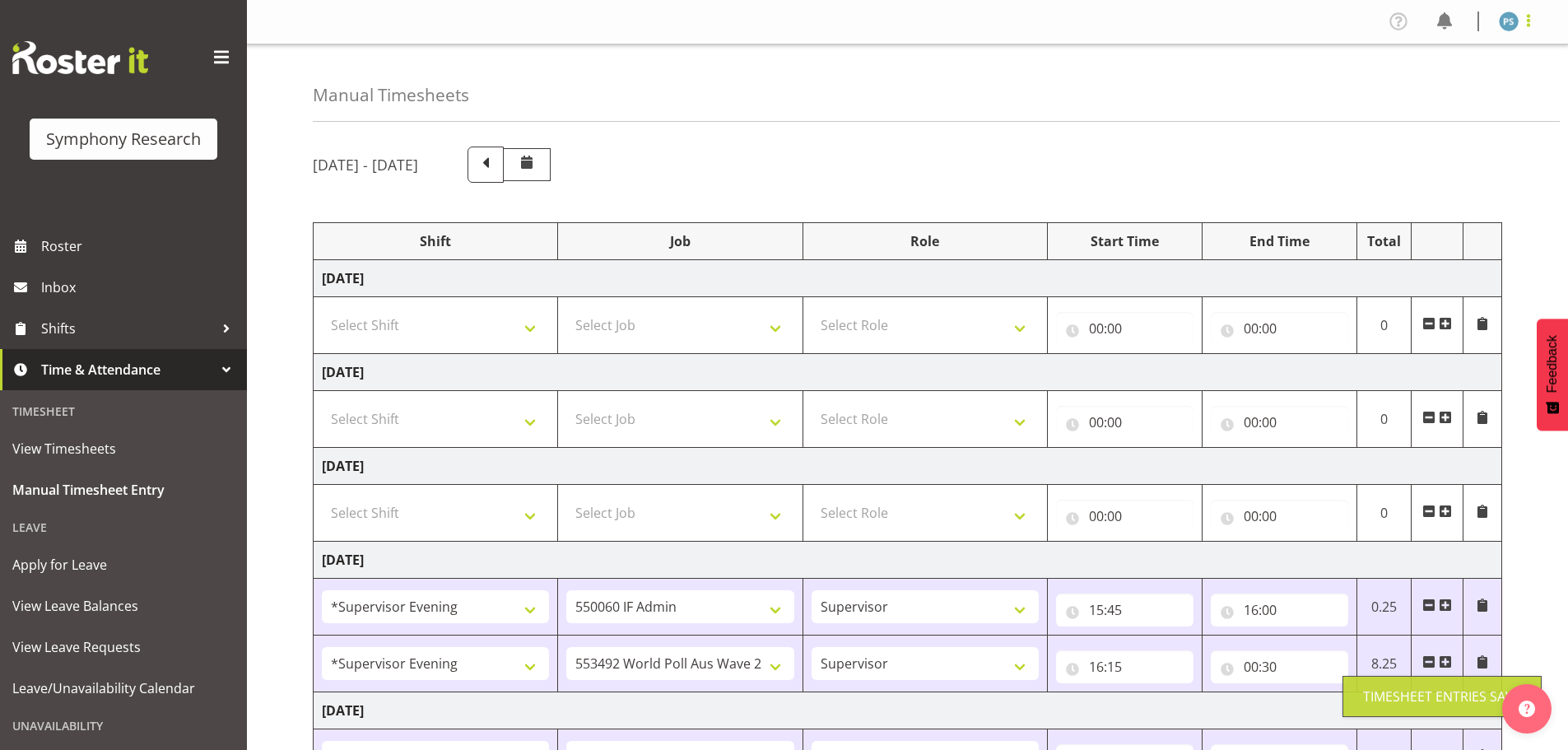
click at [1530, 31] on span at bounding box center [1529, 21] width 20 height 20
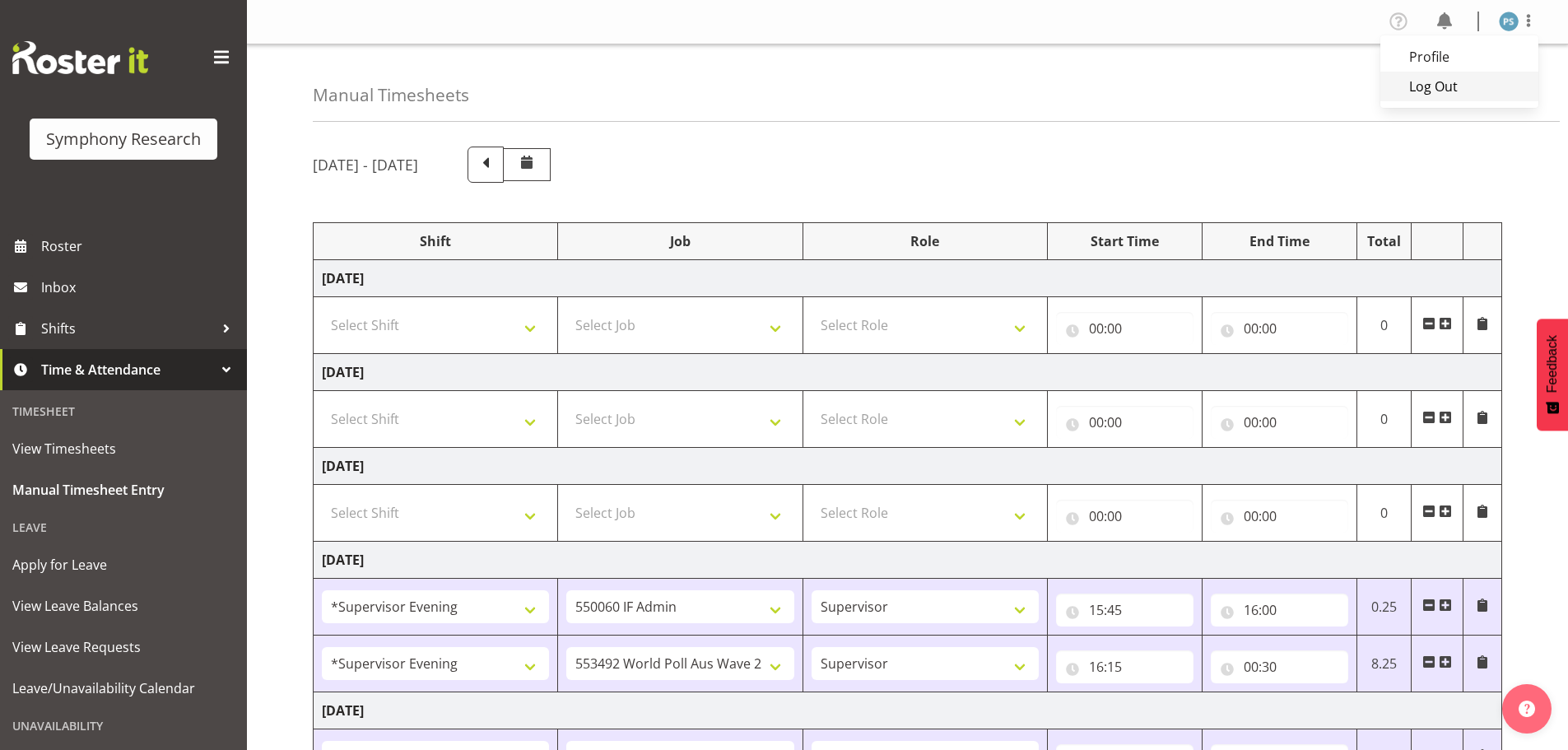
click at [1503, 85] on link "Log Out" at bounding box center [1460, 87] width 158 height 30
